Goal: Task Accomplishment & Management: Use online tool/utility

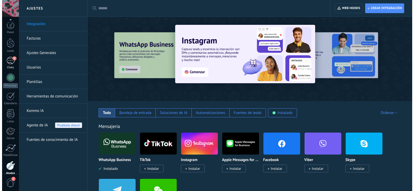
scroll to position [24, 0]
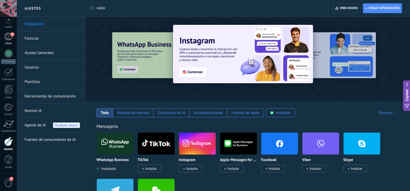
click at [9, 41] on link "9 Chats" at bounding box center [8, 39] width 17 height 12
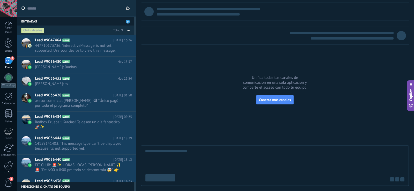
click at [8, 167] on div at bounding box center [8, 171] width 17 height 8
click at [12, 164] on div at bounding box center [8, 165] width 9 height 9
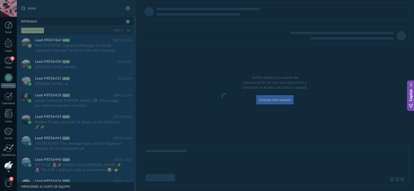
scroll to position [24, 0]
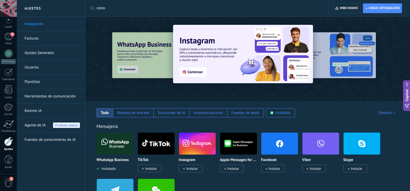
click at [46, 96] on link "Herramientas de comunicación" at bounding box center [52, 96] width 55 height 14
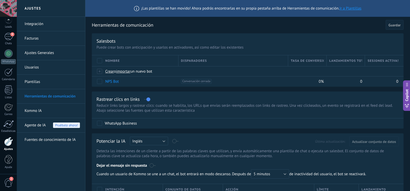
click at [27, 20] on link "Integración" at bounding box center [52, 24] width 55 height 14
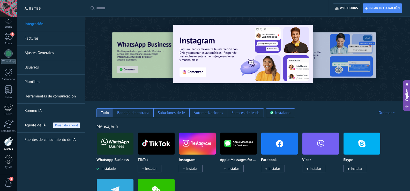
click at [146, 3] on div at bounding box center [208, 8] width 224 height 17
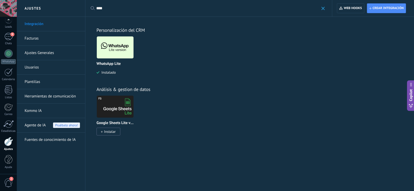
type input "****"
click at [110, 50] on img at bounding box center [115, 47] width 37 height 25
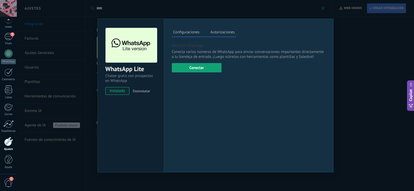
click at [194, 67] on button "Conectar" at bounding box center [197, 67] width 50 height 9
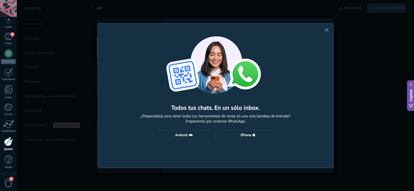
click at [182, 130] on div "Todos tus chats. En un sólo inbox. ¿Preparado(a) para tener todas tus herramien…" at bounding box center [215, 86] width 235 height 124
click at [184, 132] on button "Android" at bounding box center [183, 134] width 63 height 9
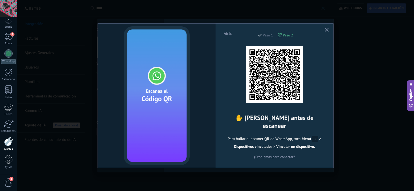
click at [324, 33] on button "button" at bounding box center [326, 30] width 6 height 7
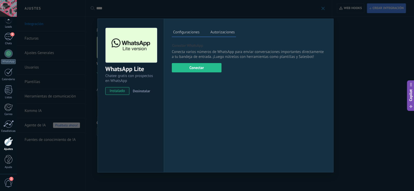
click at [346, 56] on div "WhatsApp Lite Chatee gratis con prospectos en WhatsApp instalado Desinstalar Co…" at bounding box center [215, 95] width 397 height 191
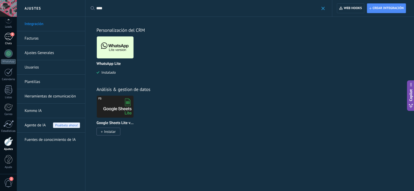
click at [13, 40] on link "9 Chats" at bounding box center [8, 39] width 17 height 12
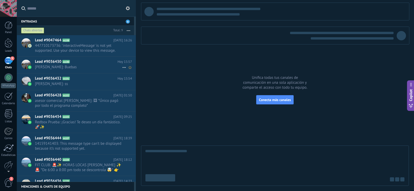
click at [75, 65] on span "[PERSON_NAME]: Buebas" at bounding box center [78, 67] width 87 height 5
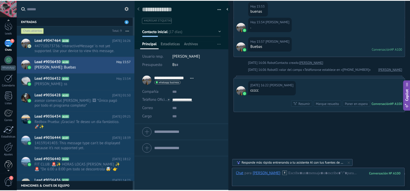
scroll to position [24, 0]
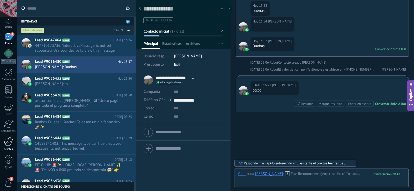
click at [7, 145] on div at bounding box center [8, 141] width 9 height 9
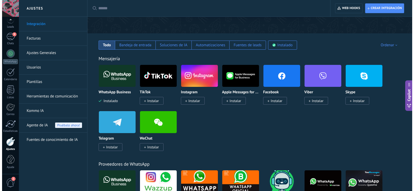
scroll to position [78, 0]
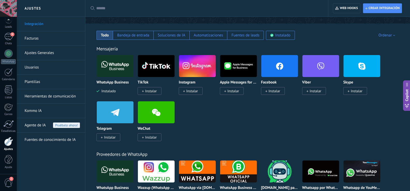
click at [109, 67] on img at bounding box center [115, 66] width 37 height 25
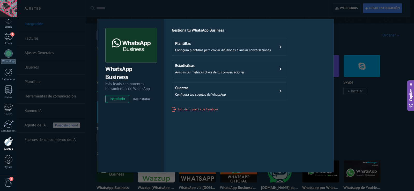
click at [190, 91] on div "Cuentas Configura tus cuentas de WhatsApp" at bounding box center [200, 91] width 51 height 11
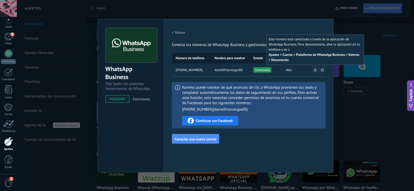
click at [313, 71] on button at bounding box center [315, 70] width 6 height 6
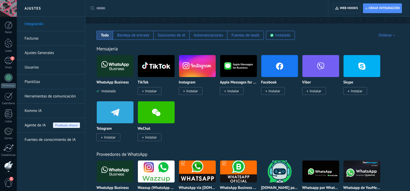
scroll to position [24, 0]
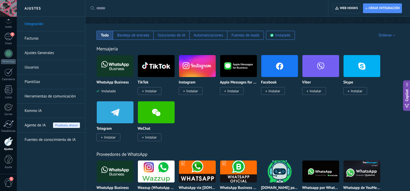
click at [124, 71] on img at bounding box center [115, 66] width 37 height 25
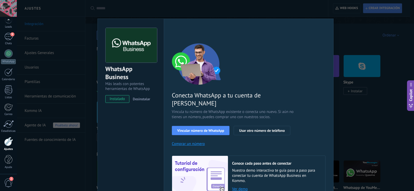
click at [133, 6] on div "WhatsApp Business Más leads con potentes herramientas de WhatsApp instalado Des…" at bounding box center [215, 95] width 397 height 191
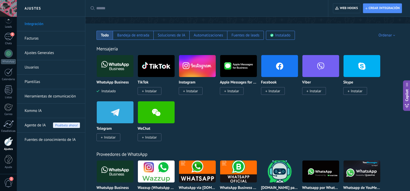
click at [133, 6] on input "text" at bounding box center [208, 8] width 224 height 5
type input "****"
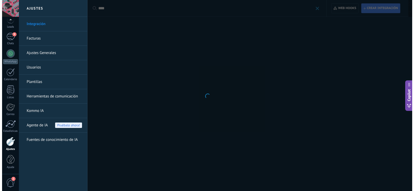
scroll to position [0, 0]
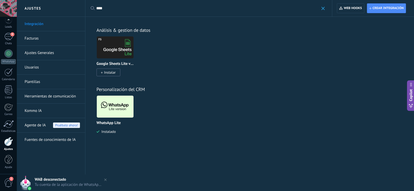
click at [118, 109] on img at bounding box center [115, 106] width 37 height 25
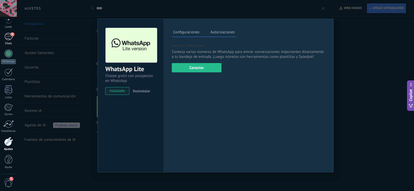
click at [9, 38] on div "9" at bounding box center [8, 36] width 8 height 7
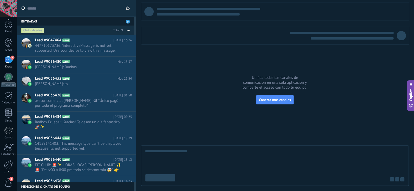
click at [8, 182] on span "2" at bounding box center [8, 182] width 9 height 9
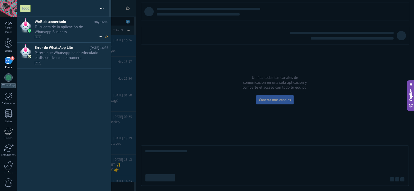
click at [59, 34] on span "Tu cuenta de la aplicación de WhatsApp Business 1273419477609371 ha sido descon…" at bounding box center [67, 32] width 64 height 14
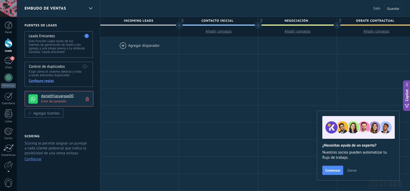
click at [87, 101] on icon at bounding box center [87, 99] width 3 height 5
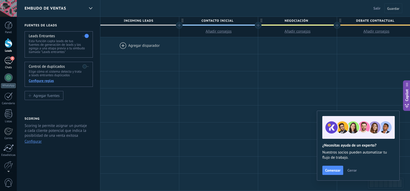
click at [5, 62] on div "9" at bounding box center [8, 60] width 8 height 7
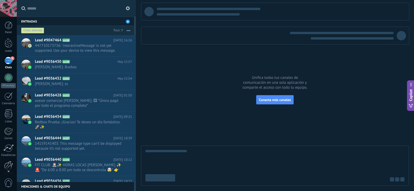
click at [10, 166] on div at bounding box center [8, 165] width 9 height 9
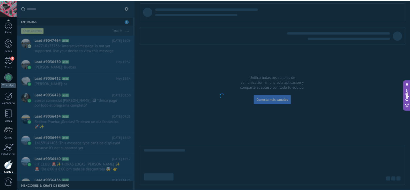
scroll to position [24, 0]
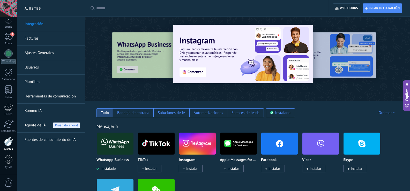
click at [112, 155] on div at bounding box center [114, 143] width 37 height 22
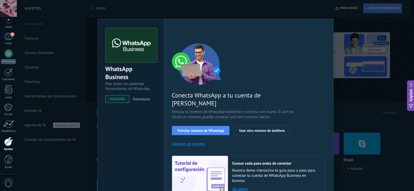
click at [138, 99] on span "Desinstalar" at bounding box center [141, 99] width 17 height 5
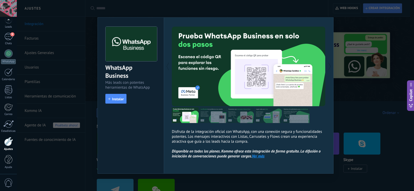
click at [345, 31] on div "WhatsApp Business Más leads con potentes herramientas de WhatsApp install Insta…" at bounding box center [215, 95] width 397 height 191
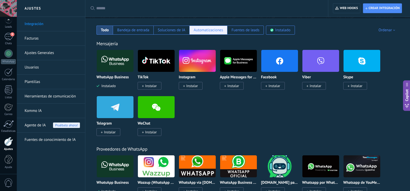
scroll to position [155, 0]
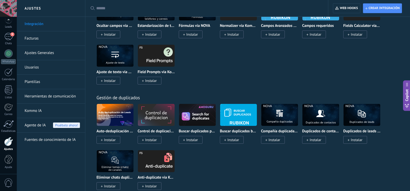
scroll to position [1906, 0]
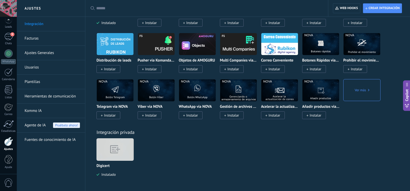
click at [120, 144] on img at bounding box center [115, 150] width 37 height 28
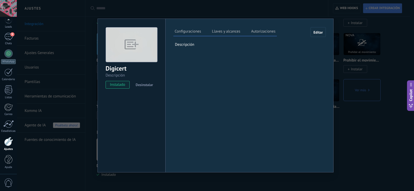
click at [273, 31] on label "Autorizaciones" at bounding box center [263, 31] width 27 height 7
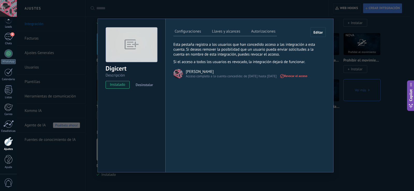
click at [354, 46] on div "Digicert Descripción instalado Desinstalar Configuraciones Llaves y alcances Au…" at bounding box center [215, 95] width 397 height 191
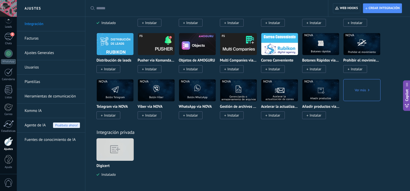
click at [41, 24] on link "Integración" at bounding box center [52, 24] width 55 height 14
click at [106, 10] on input "text" at bounding box center [208, 8] width 224 height 5
type input "****"
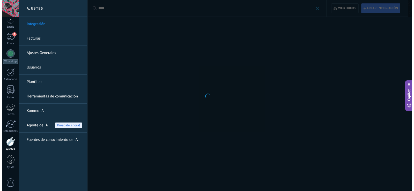
scroll to position [0, 0]
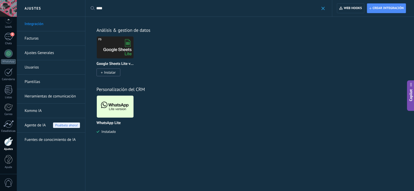
click at [118, 108] on img at bounding box center [115, 106] width 37 height 25
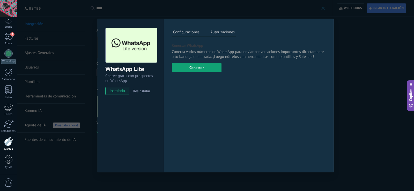
click at [196, 69] on button "Conectar" at bounding box center [197, 67] width 50 height 9
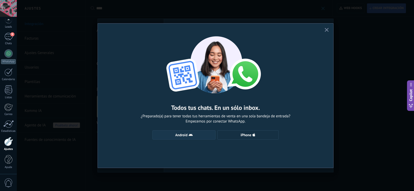
click at [183, 134] on span "Android" at bounding box center [181, 135] width 12 height 4
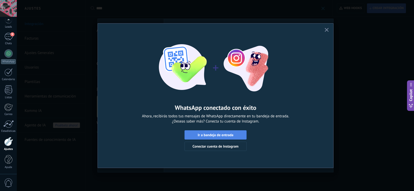
click at [207, 136] on span "Ir a bandeja de entrada" at bounding box center [216, 135] width 36 height 4
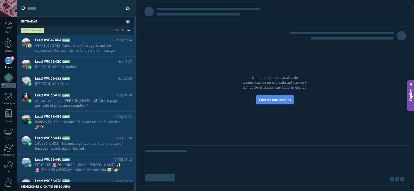
click at [5, 60] on div "9" at bounding box center [8, 60] width 8 height 7
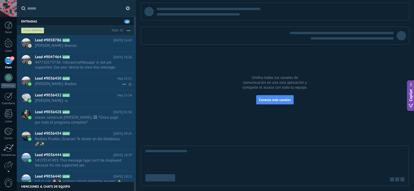
click at [49, 81] on span "Lead #9036430" at bounding box center [48, 78] width 26 height 5
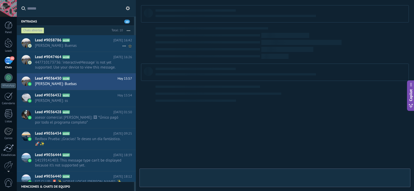
click at [45, 48] on div "Lead #9058786 A109 [DATE] 16:42 [PERSON_NAME]: Buenas" at bounding box center [85, 43] width 101 height 16
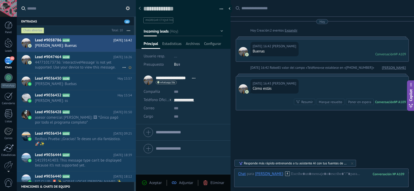
scroll to position [10, 0]
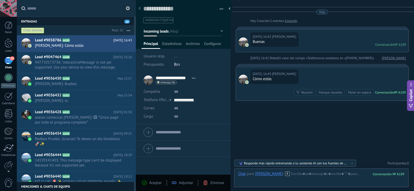
click at [9, 64] on div "10" at bounding box center [8, 60] width 8 height 7
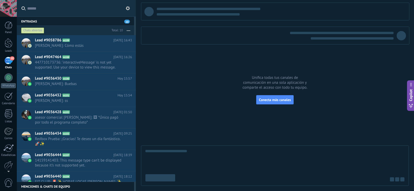
click at [4, 63] on link "10 Chats" at bounding box center [8, 63] width 17 height 12
click at [6, 64] on div "10" at bounding box center [8, 60] width 8 height 7
click at [44, 65] on span "447710173736: 'interactiveMessage' is not yet supported. Use your device to vie…" at bounding box center [78, 65] width 87 height 10
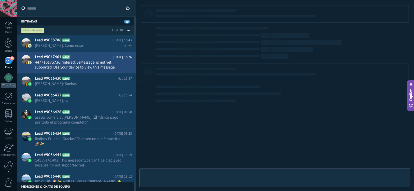
click at [50, 44] on span "[PERSON_NAME]: Cómo estás" at bounding box center [78, 45] width 87 height 5
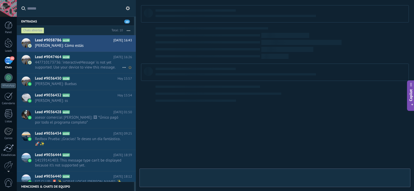
type textarea "**********"
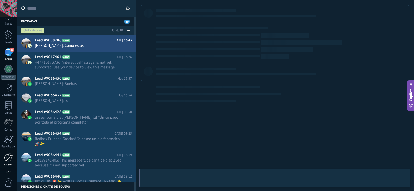
click at [4, 158] on div at bounding box center [8, 157] width 9 height 9
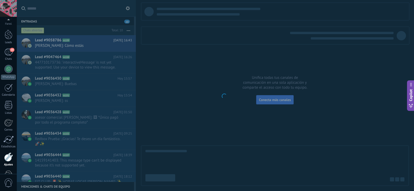
scroll to position [24, 0]
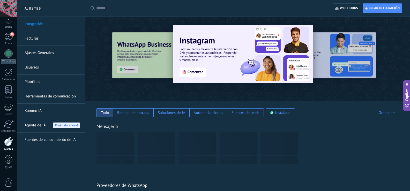
click at [104, 7] on input "text" at bounding box center [208, 8] width 224 height 5
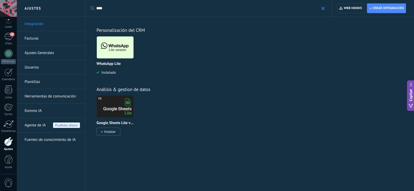
type input "****"
click at [115, 49] on img at bounding box center [115, 47] width 37 height 25
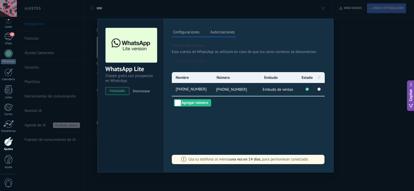
click at [363, 34] on div "WhatsApp Lite Chatee gratis con prospectos en WhatsApp instalado Desinstalar Co…" at bounding box center [215, 95] width 397 height 191
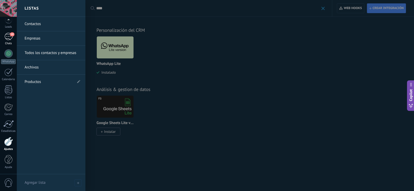
click at [8, 39] on div "10" at bounding box center [8, 36] width 8 height 7
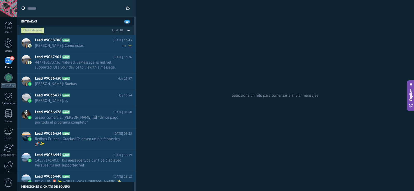
click at [56, 39] on span "Lead #9058786" at bounding box center [48, 40] width 26 height 5
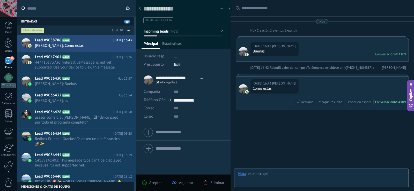
type textarea "**********"
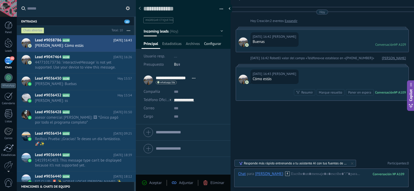
click at [215, 44] on span "Configurar" at bounding box center [212, 44] width 17 height 7
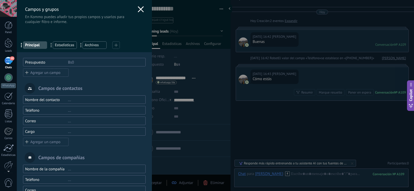
click at [113, 44] on div at bounding box center [115, 44] width 7 height 7
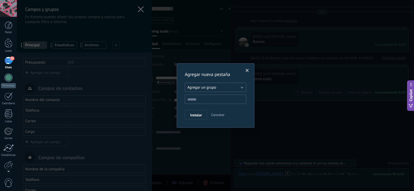
click at [203, 88] on span "Agregar un grupo" at bounding box center [201, 87] width 29 height 5
click at [203, 88] on span "Agregar un grupo" at bounding box center [213, 87] width 63 height 5
click at [201, 97] on input "text" at bounding box center [216, 99] width 62 height 9
type input "**********"
click at [198, 113] on button "Instalar" at bounding box center [196, 115] width 22 height 10
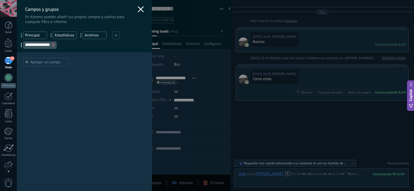
click at [40, 62] on div "Agregar un campo" at bounding box center [46, 62] width 46 height 8
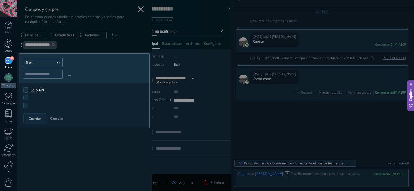
click at [33, 66] on button "Texto" at bounding box center [43, 62] width 40 height 9
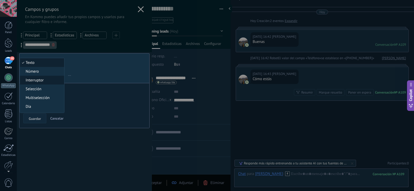
click at [38, 79] on span "Interruptor" at bounding box center [41, 80] width 43 height 5
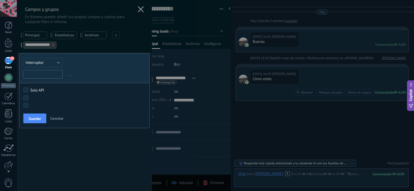
click at [35, 75] on input "text" at bounding box center [43, 74] width 40 height 9
type input "********"
click at [40, 119] on span "Guardar" at bounding box center [35, 119] width 12 height 4
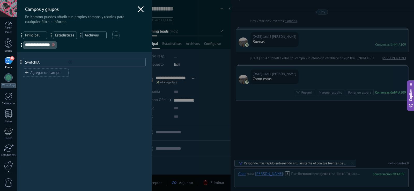
click at [40, 75] on div "Agregar un campo" at bounding box center [46, 73] width 46 height 8
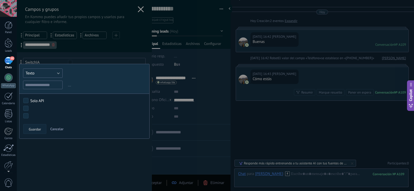
click at [34, 77] on button "Texto" at bounding box center [43, 73] width 40 height 9
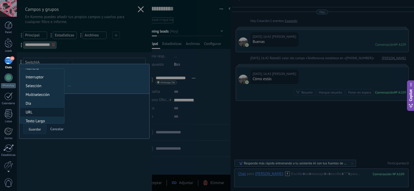
scroll to position [26, 0]
click at [42, 107] on span "Texto Largo" at bounding box center [41, 109] width 43 height 5
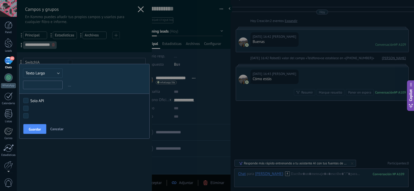
click at [41, 86] on input "text" at bounding box center [43, 85] width 40 height 9
type input "*"
type input "**********"
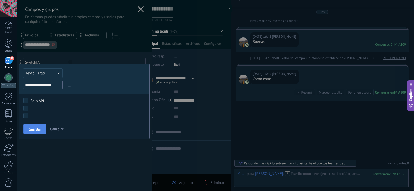
click at [40, 132] on button "Guardar" at bounding box center [34, 129] width 23 height 10
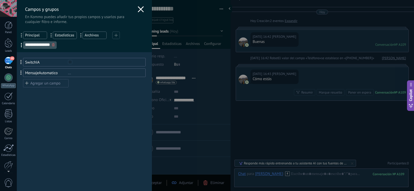
click at [17, 58] on div "**********" at bounding box center [215, 95] width 397 height 191
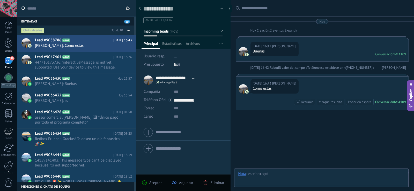
scroll to position [10, 0]
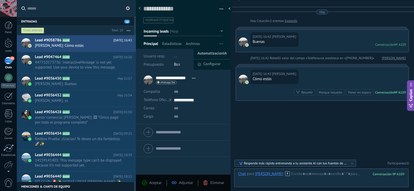
click at [209, 55] on span "AutomatizacionIA" at bounding box center [211, 54] width 29 height 10
type textarea "***"
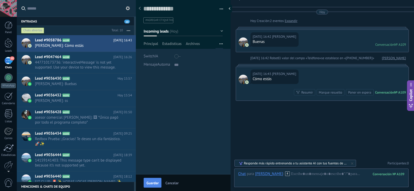
click at [144, 185] on button "Guardar" at bounding box center [153, 183] width 18 height 10
click at [146, 184] on span "button" at bounding box center [147, 182] width 5 height 5
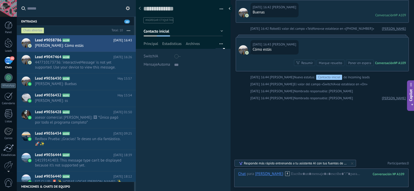
click at [164, 120] on div "**********" at bounding box center [183, 132] width 95 height 118
click at [8, 144] on div at bounding box center [8, 144] width 9 height 9
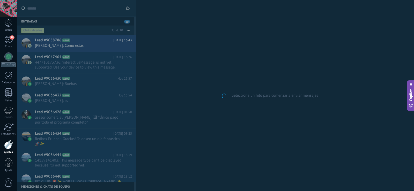
scroll to position [24, 0]
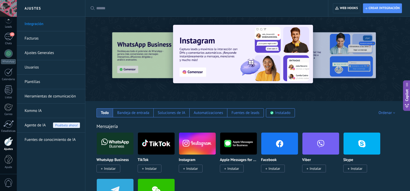
click at [34, 81] on link "Plantillas" at bounding box center [52, 82] width 55 height 14
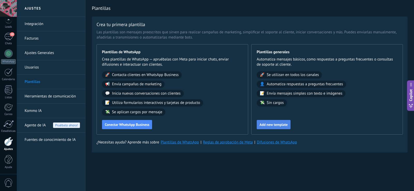
click at [263, 125] on span "Add new template" at bounding box center [273, 125] width 28 height 4
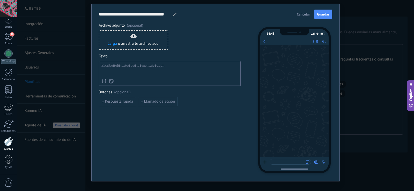
scroll to position [20, 0]
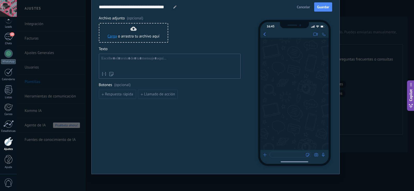
click at [109, 60] on div at bounding box center [169, 62] width 137 height 13
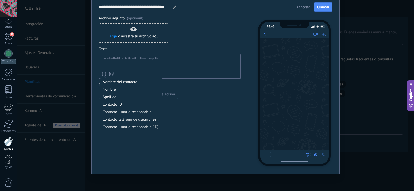
click at [102, 76] on icon at bounding box center [103, 73] width 5 height 5
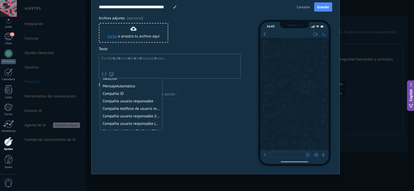
scroll to position [307, 0]
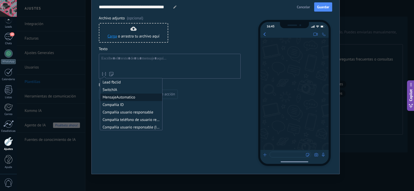
click at [128, 99] on li "MensajeAutomatico" at bounding box center [131, 97] width 62 height 7
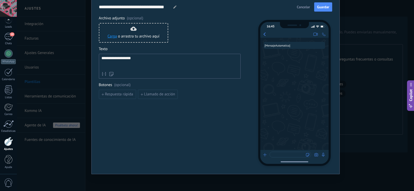
click at [209, 46] on div "**********" at bounding box center [170, 57] width 142 height 83
click at [114, 9] on input "**********" at bounding box center [135, 7] width 73 height 6
type input "**********"
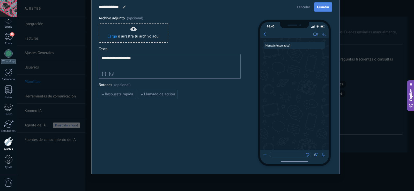
click at [318, 5] on span "Guardar" at bounding box center [323, 7] width 12 height 4
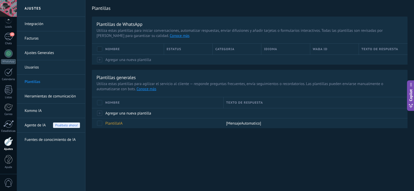
click at [49, 99] on link "Herramientas de comunicación" at bounding box center [52, 96] width 55 height 14
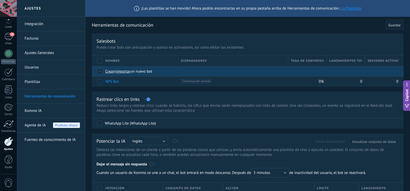
click at [107, 70] on span "Crear" at bounding box center [109, 71] width 9 height 5
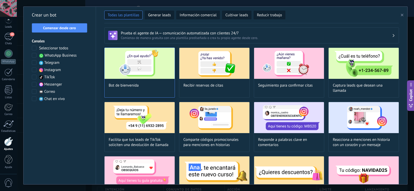
click at [134, 68] on img at bounding box center [139, 63] width 70 height 31
type input "**********"
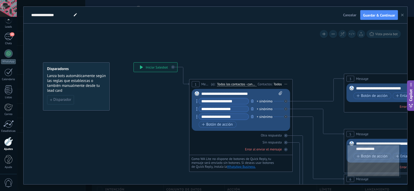
click at [401, 15] on icon "button" at bounding box center [402, 15] width 3 height 3
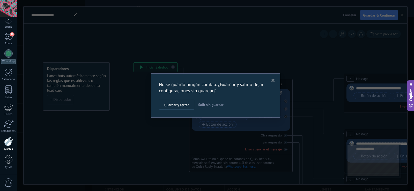
click at [206, 104] on span "Salir sin guardar" at bounding box center [210, 104] width 25 height 5
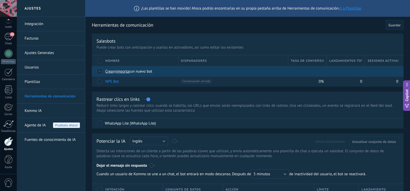
click at [109, 71] on span "Crear" at bounding box center [109, 71] width 9 height 5
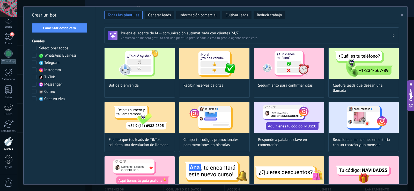
click at [35, 54] on span at bounding box center [34, 55] width 5 height 5
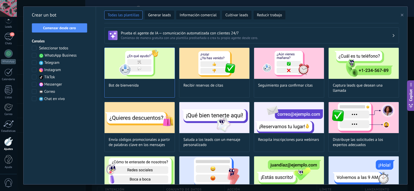
click at [134, 73] on img at bounding box center [139, 63] width 70 height 31
type input "**********"
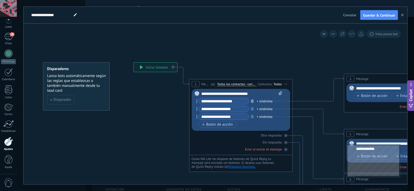
click at [251, 99] on button "button" at bounding box center [252, 101] width 6 height 6
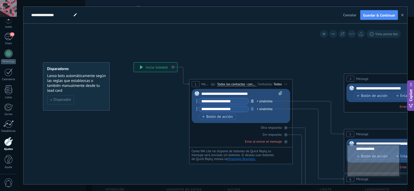
click at [251, 99] on button "button" at bounding box center [252, 101] width 6 height 6
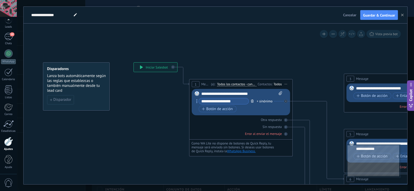
click at [251, 99] on button "button" at bounding box center [252, 101] width 6 height 6
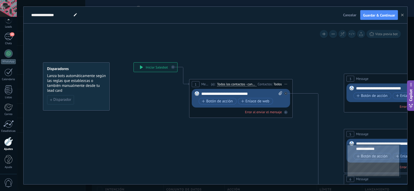
click at [254, 95] on div "**********" at bounding box center [241, 93] width 81 height 5
click at [263, 91] on button "plantilla" at bounding box center [260, 94] width 14 height 6
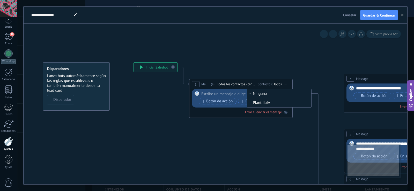
click at [264, 101] on span "PlantillaIA" at bounding box center [278, 102] width 63 height 5
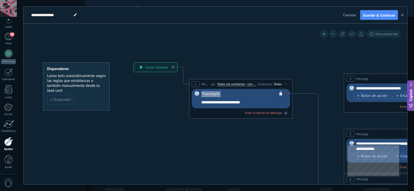
click at [281, 66] on icon at bounding box center [407, 194] width 806 height 522
click at [371, 14] on span "Guardar & Continuar" at bounding box center [379, 15] width 32 height 4
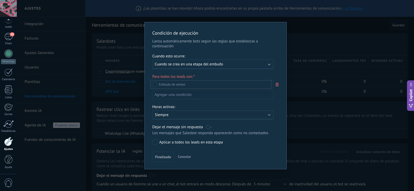
click at [209, 75] on div at bounding box center [215, 95] width 397 height 191
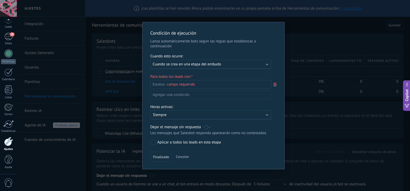
click at [275, 83] on use at bounding box center [274, 85] width 3 height 4
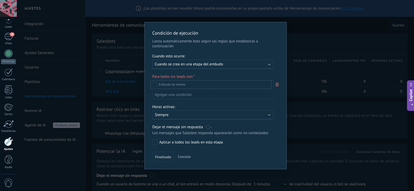
click at [284, 73] on div at bounding box center [215, 95] width 397 height 191
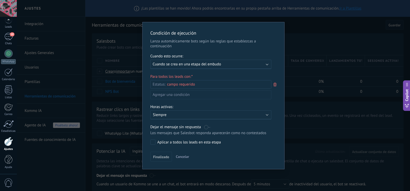
click at [169, 77] on div "Para todos los leads con:" at bounding box center [213, 76] width 126 height 5
click at [0, 0] on div "Incoming leads Contacto inicial Negociación Debate contractual Discusión de con…" at bounding box center [0, 0] width 0 height 0
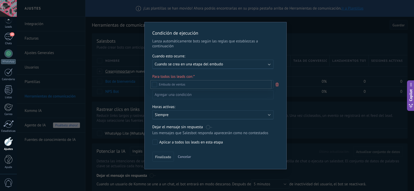
click at [192, 83] on label at bounding box center [210, 84] width 121 height 9
click at [201, 73] on div at bounding box center [215, 95] width 397 height 191
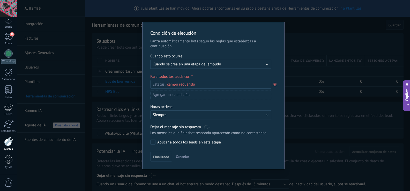
click at [161, 95] on div "Agregar una condición" at bounding box center [210, 94] width 121 height 9
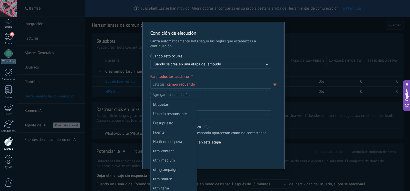
click at [144, 84] on div at bounding box center [213, 95] width 142 height 147
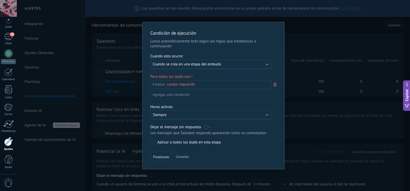
click at [0, 0] on div "Incoming leads Contacto inicial Negociación Debate contractual Discusión de con…" at bounding box center [0, 0] width 0 height 0
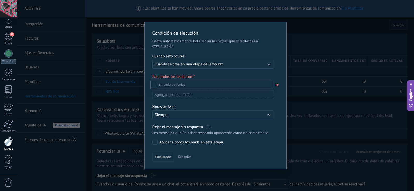
click at [275, 65] on div at bounding box center [215, 95] width 397 height 191
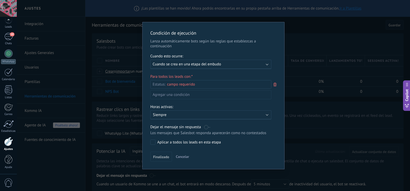
click at [276, 80] on div "Para todos los leads con: Estatus: Incoming leads Contacto inicial Negociación …" at bounding box center [213, 88] width 126 height 29
click at [276, 82] on icon at bounding box center [275, 84] width 6 height 6
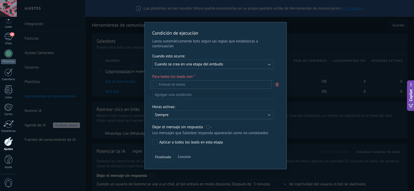
click at [278, 84] on div at bounding box center [215, 95] width 397 height 191
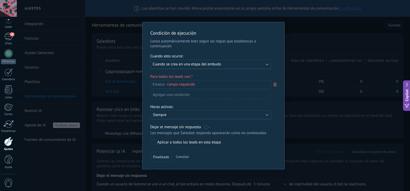
click at [276, 84] on icon at bounding box center [275, 84] width 6 height 6
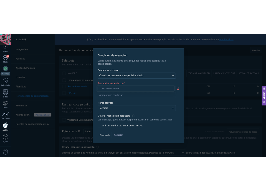
scroll to position [54, 0]
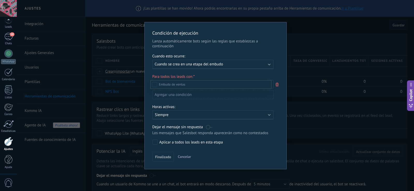
click at [261, 110] on div "Incoming leads Contacto inicial Negociación Debate contractual Discusión de con…" at bounding box center [210, 135] width 121 height 110
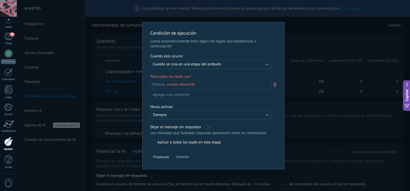
click at [168, 74] on div "Para todos los leads con: Estatus: Incoming leads Contacto inicial Negociación …" at bounding box center [213, 88] width 126 height 29
click at [0, 0] on div "Incoming leads Contacto inicial Negociación Debate contractual Discusión de con…" at bounding box center [0, 0] width 0 height 0
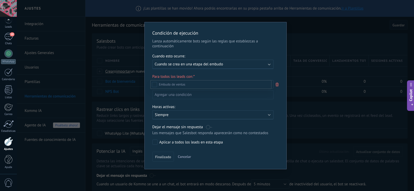
click at [169, 84] on span at bounding box center [172, 84] width 26 height 4
click at [196, 78] on div at bounding box center [215, 95] width 397 height 191
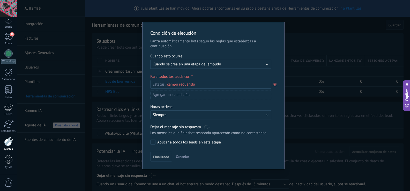
click at [182, 156] on span "Cancelar" at bounding box center [182, 156] width 13 height 5
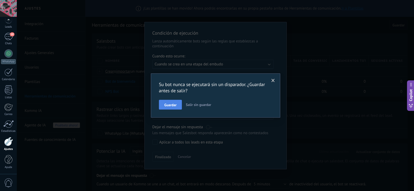
click at [177, 106] on button "Guardar" at bounding box center [170, 105] width 23 height 10
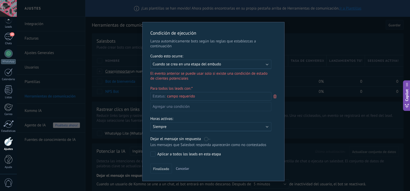
click at [292, 86] on div "Condición de ejecución Lanza automáticamente bots según las reglas que establez…" at bounding box center [213, 95] width 393 height 191
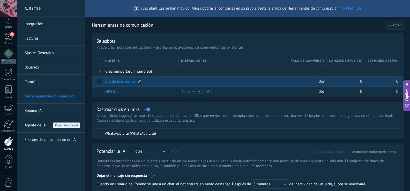
click at [114, 82] on link "Bot de bienvenida" at bounding box center [120, 81] width 30 height 5
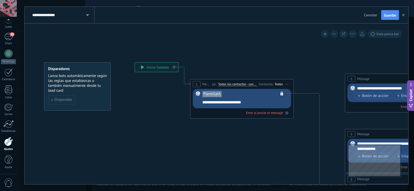
click at [89, 15] on div "**********" at bounding box center [62, 15] width 63 height 17
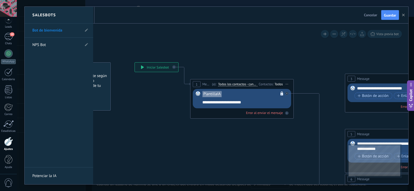
click at [88, 30] on li "Bot de bienvenida" at bounding box center [59, 31] width 69 height 14
click at [85, 32] on use at bounding box center [86, 30] width 3 height 3
click at [60, 31] on input "**********" at bounding box center [50, 31] width 37 height 8
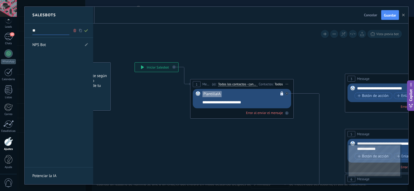
type input "*"
type input "**********"
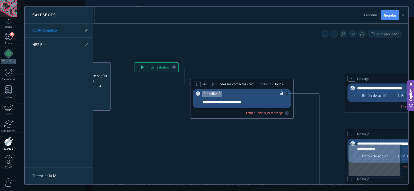
click at [169, 135] on div at bounding box center [216, 96] width 383 height 178
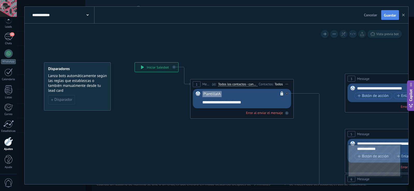
click at [388, 18] on button "Guardar" at bounding box center [390, 15] width 18 height 10
click at [404, 16] on button "button" at bounding box center [403, 15] width 8 height 10
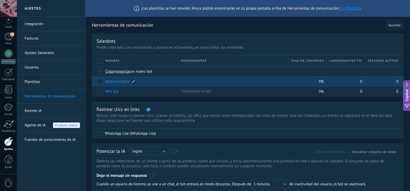
click at [117, 83] on link "botAutomatico" at bounding box center [117, 81] width 24 height 5
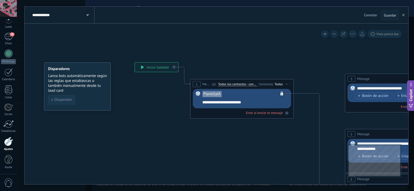
click at [65, 97] on button "Disparador" at bounding box center [61, 99] width 27 height 9
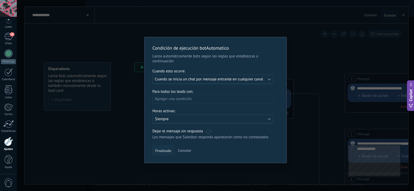
click at [159, 149] on span "Finalizado" at bounding box center [163, 151] width 16 height 4
click at [180, 79] on span "Cuando se inicia un chat por mensaje entrante en cualquier canal" at bounding box center [209, 79] width 108 height 5
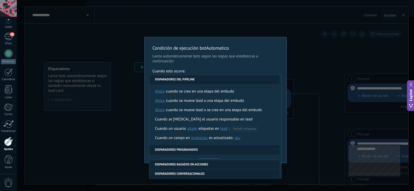
click at [199, 63] on p "Lanza automáticamente bots según las reglas que establezcas a continuación" at bounding box center [215, 59] width 126 height 10
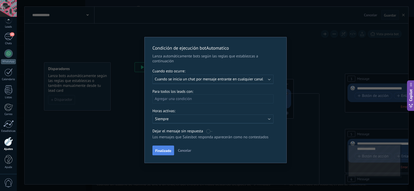
click at [162, 151] on span "Finalizado" at bounding box center [163, 151] width 16 height 4
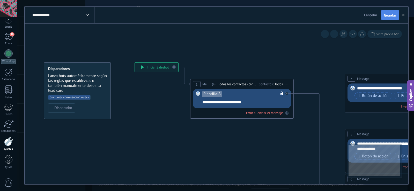
click at [391, 16] on span "Guardar" at bounding box center [390, 15] width 12 height 4
click at [403, 17] on button "button" at bounding box center [403, 14] width 8 height 9
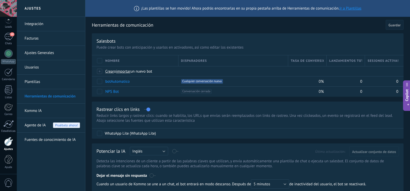
type textarea "***"
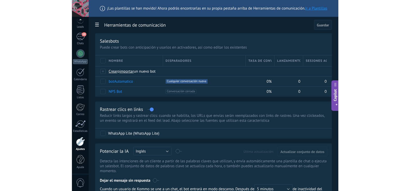
scroll to position [5, 0]
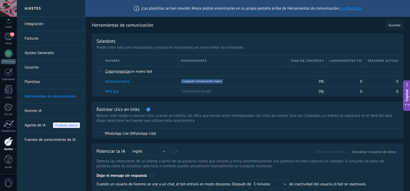
click at [12, 144] on div at bounding box center [8, 141] width 9 height 9
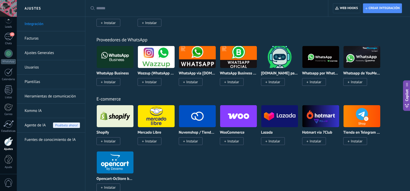
scroll to position [129, 0]
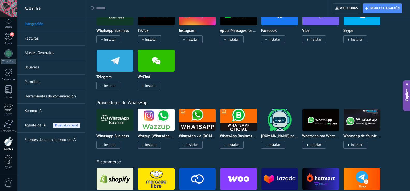
click at [110, 9] on input "text" at bounding box center [208, 8] width 224 height 5
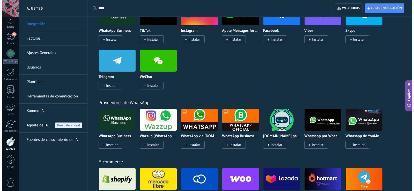
scroll to position [0, 0]
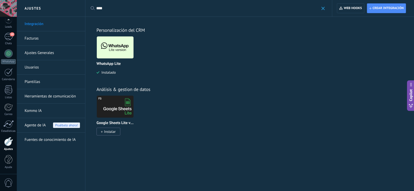
type input "****"
click at [113, 48] on img at bounding box center [115, 47] width 37 height 25
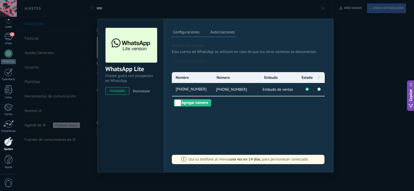
click at [197, 13] on div "WhatsApp Lite Chatee gratis con prospectos en WhatsApp instalado Desinstalar Co…" at bounding box center [215, 95] width 397 height 191
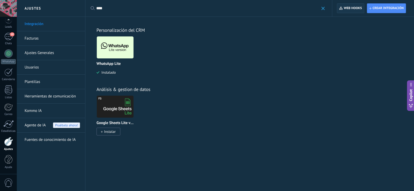
click at [347, 8] on span "Web hooks 0" at bounding box center [353, 8] width 18 height 4
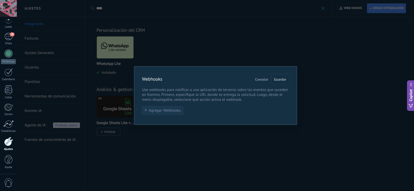
click at [167, 111] on span "Agregar Webhooks" at bounding box center [165, 111] width 32 height 4
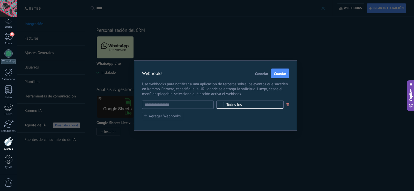
click at [227, 104] on div "Todos los" at bounding box center [234, 105] width 16 height 4
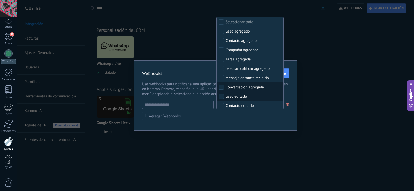
scroll to position [26, 0]
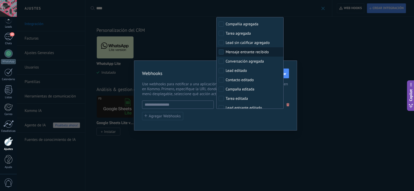
click at [250, 52] on div "Mensaje entrante recibido" at bounding box center [246, 52] width 43 height 5
click at [187, 41] on div "Webhooks Cancelar Guardar Use webhooks para notificar a una aplicación de terce…" at bounding box center [215, 95] width 397 height 191
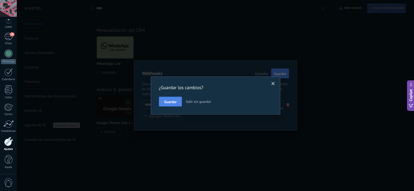
click at [182, 102] on button "Guardar" at bounding box center [170, 102] width 23 height 10
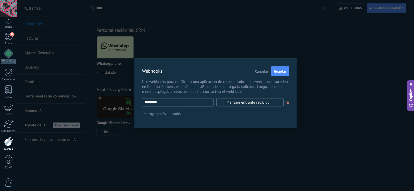
click at [181, 105] on input "********" at bounding box center [178, 102] width 72 height 8
drag, startPoint x: 177, startPoint y: 102, endPoint x: 124, endPoint y: 102, distance: 53.0
click at [124, 102] on div "Webhooks Cancelar Guardar Use webhooks para notificar a una aplicación de terce…" at bounding box center [215, 95] width 397 height 191
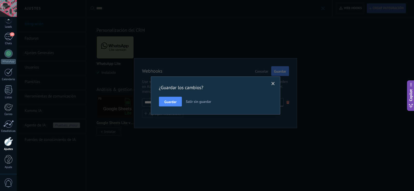
click at [273, 85] on span at bounding box center [272, 84] width 3 height 4
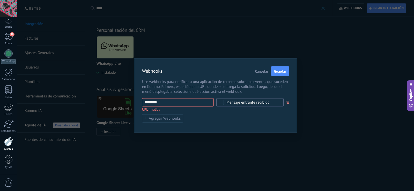
click at [161, 102] on input "********" at bounding box center [178, 102] width 72 height 8
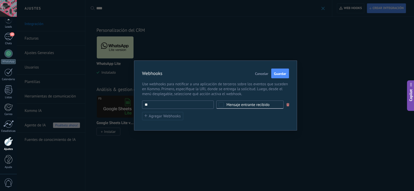
type input "*"
paste input "**********"
drag, startPoint x: 166, startPoint y: 106, endPoint x: 105, endPoint y: 112, distance: 61.1
click at [105, 112] on div "**********" at bounding box center [215, 95] width 397 height 191
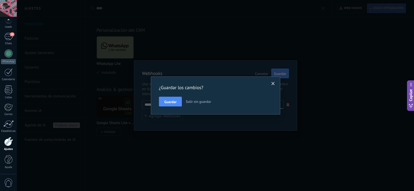
type input "**********"
click at [275, 83] on span at bounding box center [273, 83] width 9 height 9
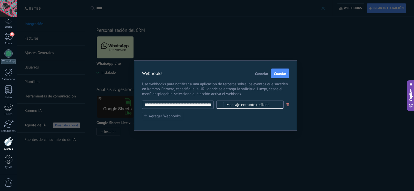
click at [175, 97] on div "**********" at bounding box center [215, 96] width 163 height 70
click at [275, 74] on span "Guardar" at bounding box center [280, 74] width 12 height 4
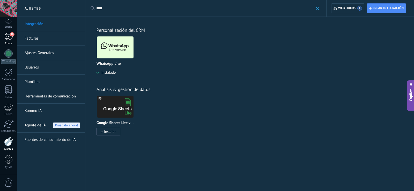
click at [2, 40] on link "10 Chats" at bounding box center [8, 39] width 17 height 12
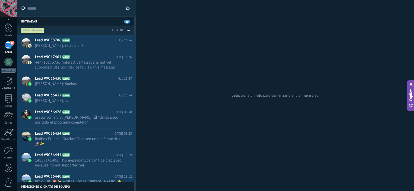
scroll to position [24, 0]
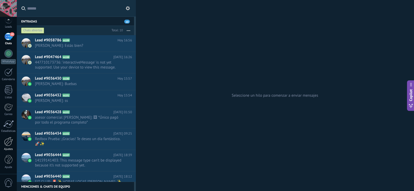
click at [8, 146] on div at bounding box center [8, 141] width 9 height 9
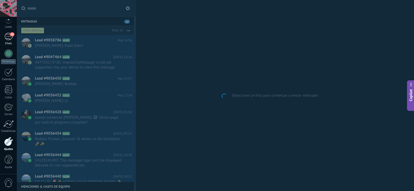
click at [5, 36] on div "10" at bounding box center [8, 36] width 8 height 7
